Goal: Book appointment/travel/reservation

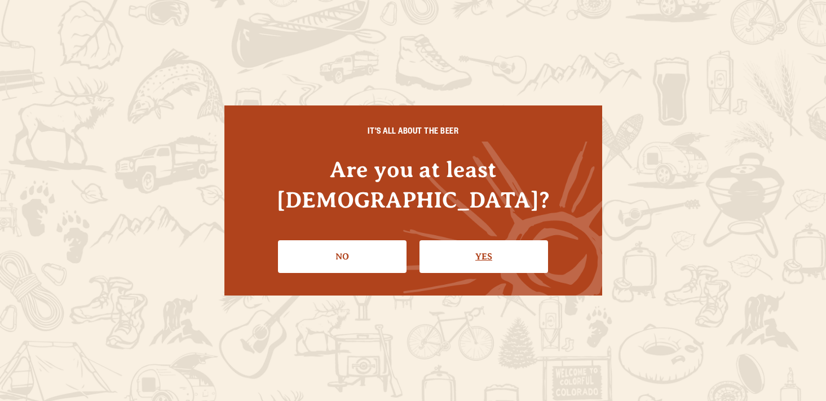
click at [482, 243] on link "Yes" at bounding box center [483, 256] width 129 height 33
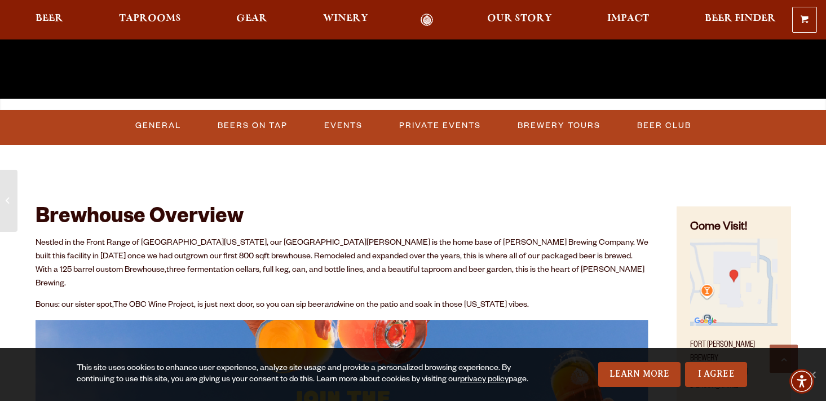
scroll to position [366, 0]
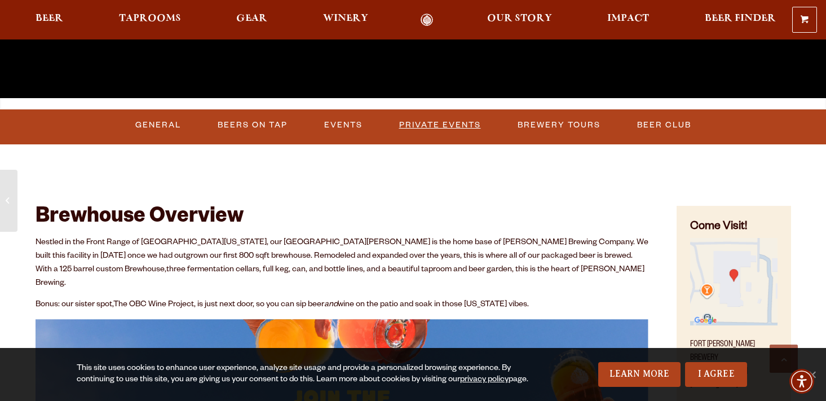
click at [458, 121] on link "Private Events" at bounding box center [440, 125] width 91 height 26
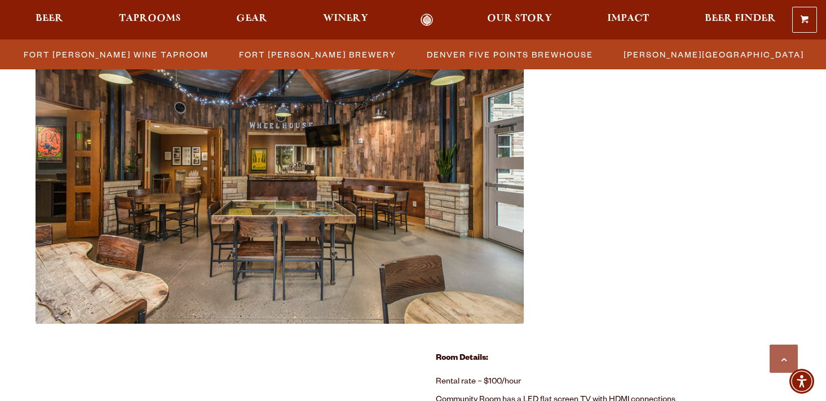
scroll to position [532, 0]
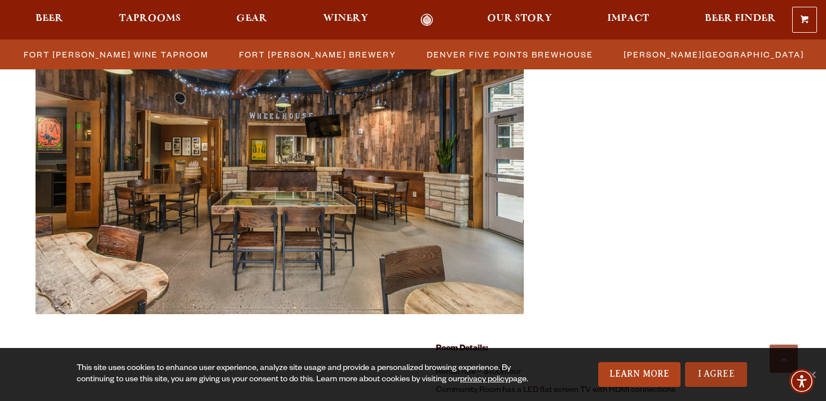
click at [723, 376] on link "I Agree" at bounding box center [716, 374] width 62 height 25
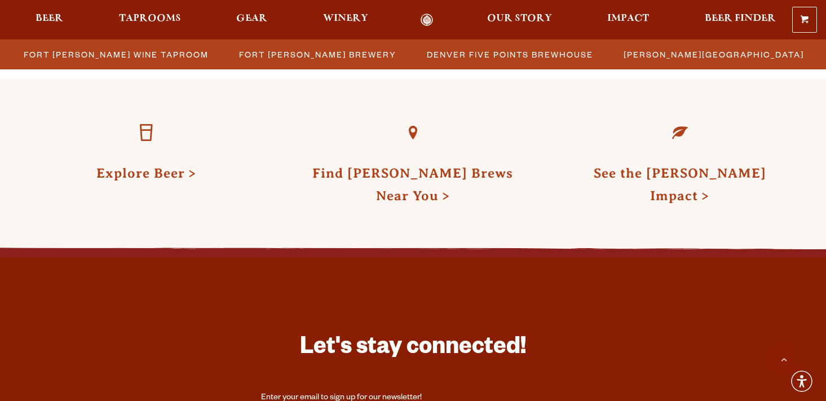
scroll to position [3075, 0]
